Goal: Find specific page/section: Find specific page/section

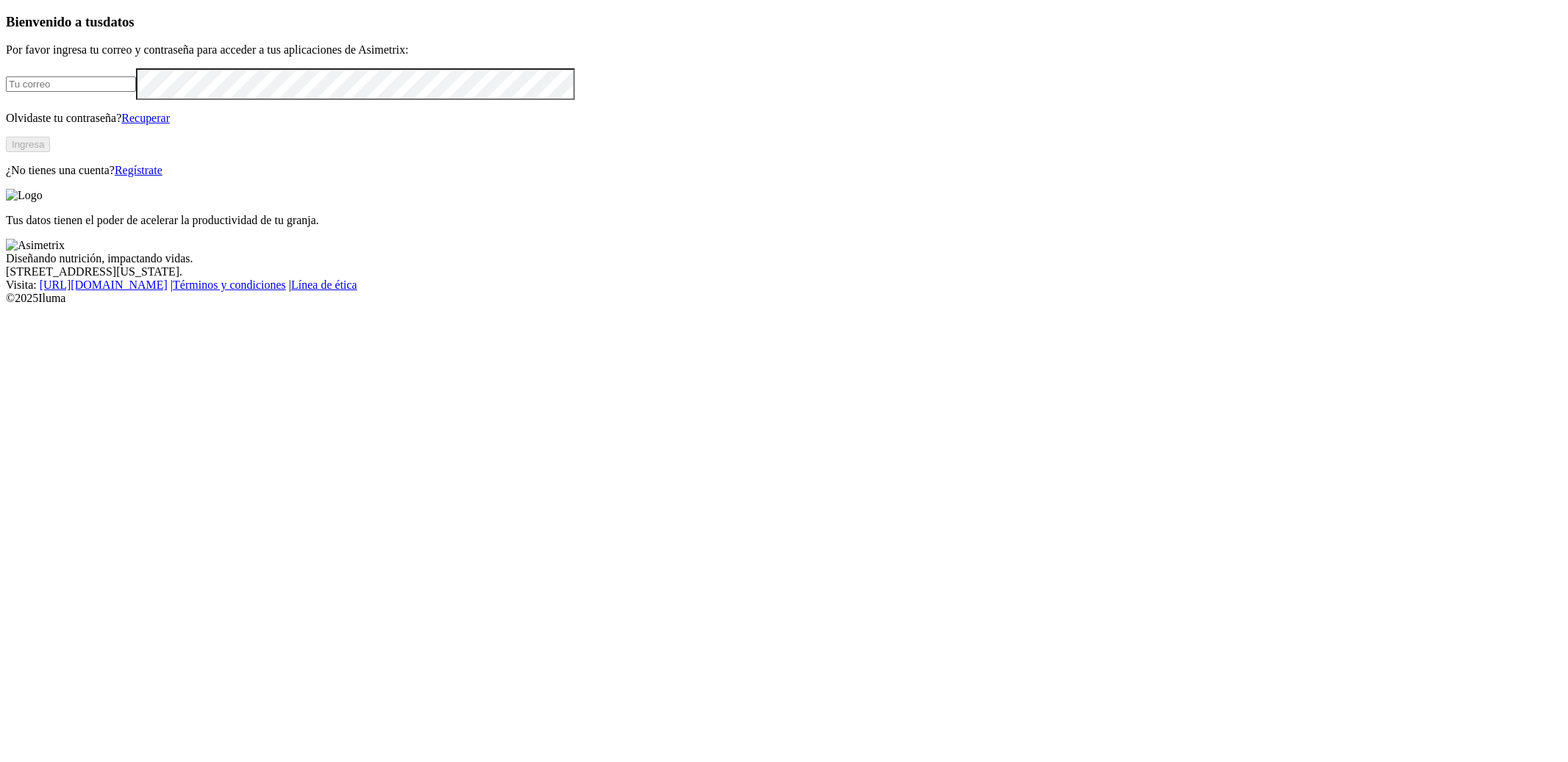
type input "[PERSON_NAME][EMAIL_ADDRESS][DOMAIN_NAME]"
click at [50, 152] on button "Ingresa" at bounding box center [28, 144] width 44 height 16
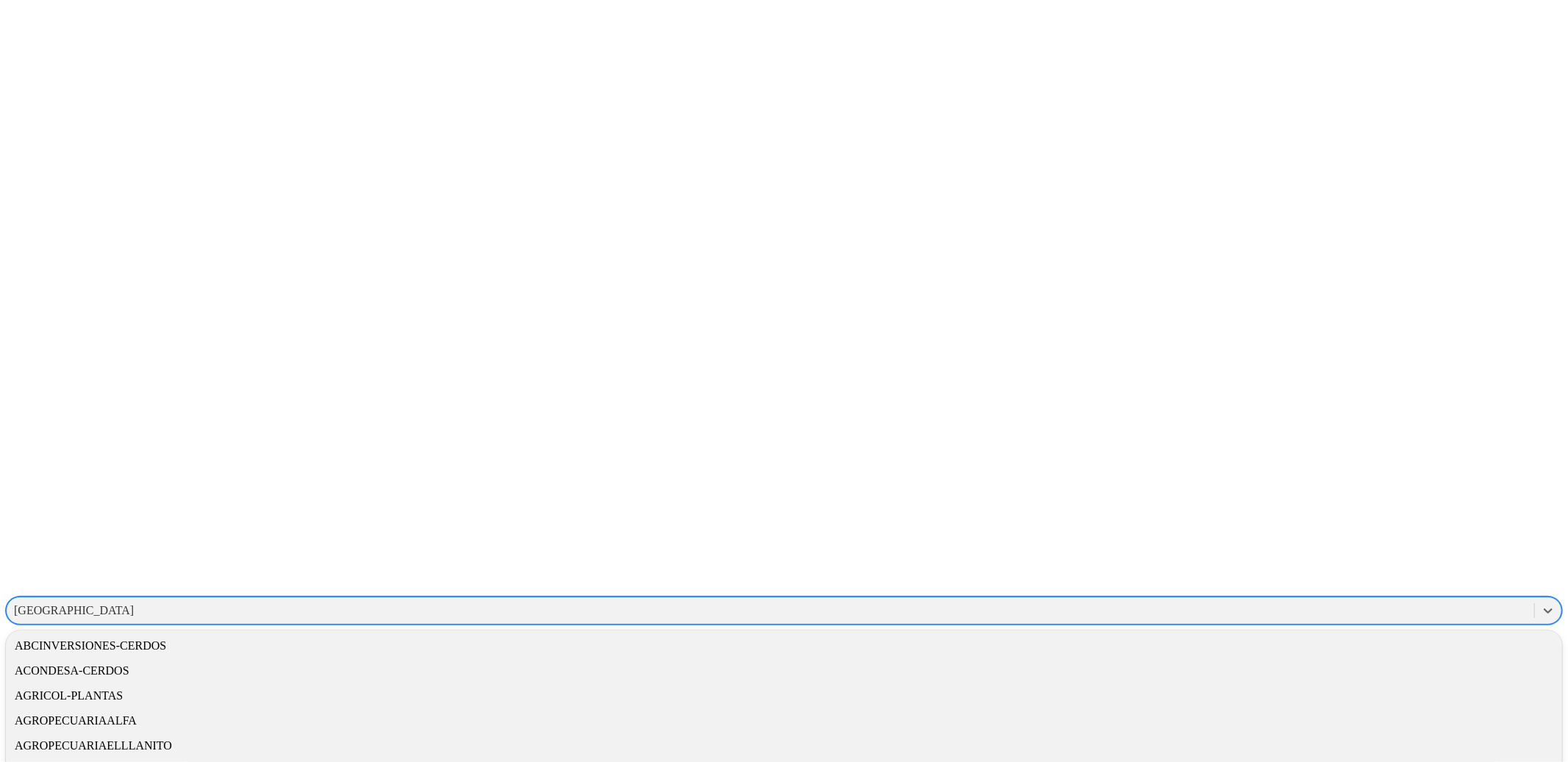
click at [134, 604] on div "CANTABRIA" at bounding box center [74, 610] width 120 height 13
click at [1309, 640] on div "ALIMENTOSCARNICOS" at bounding box center [784, 652] width 1557 height 25
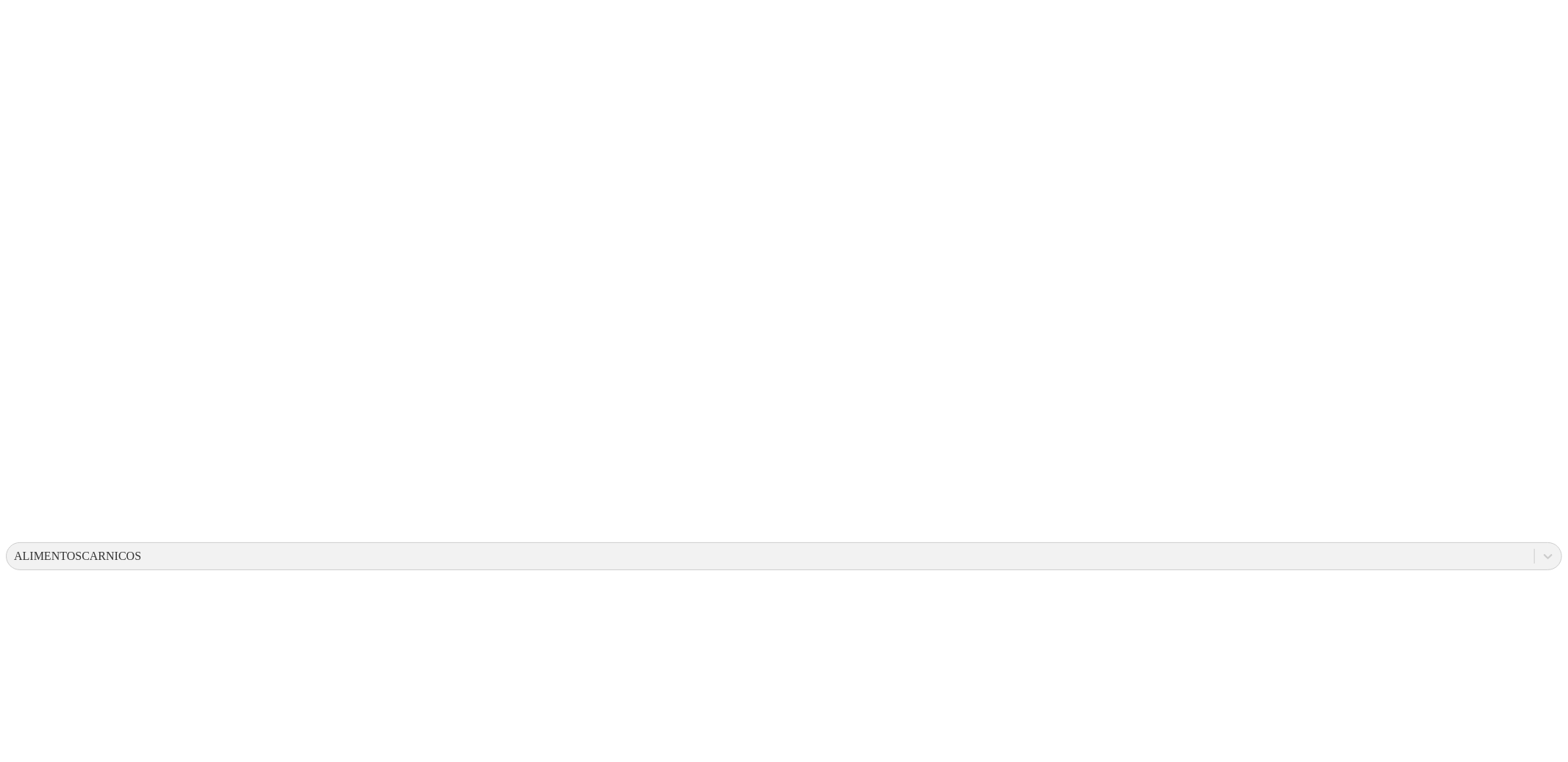
scroll to position [52, 0]
